Goal: Go to known website: Go to known website

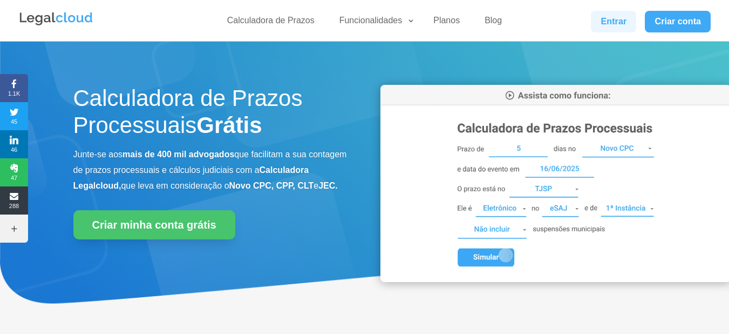
click at [601, 18] on link "Entrar" at bounding box center [613, 22] width 45 height 22
click at [610, 17] on link "Entrar" at bounding box center [613, 22] width 45 height 22
